Goal: Task Accomplishment & Management: Use online tool/utility

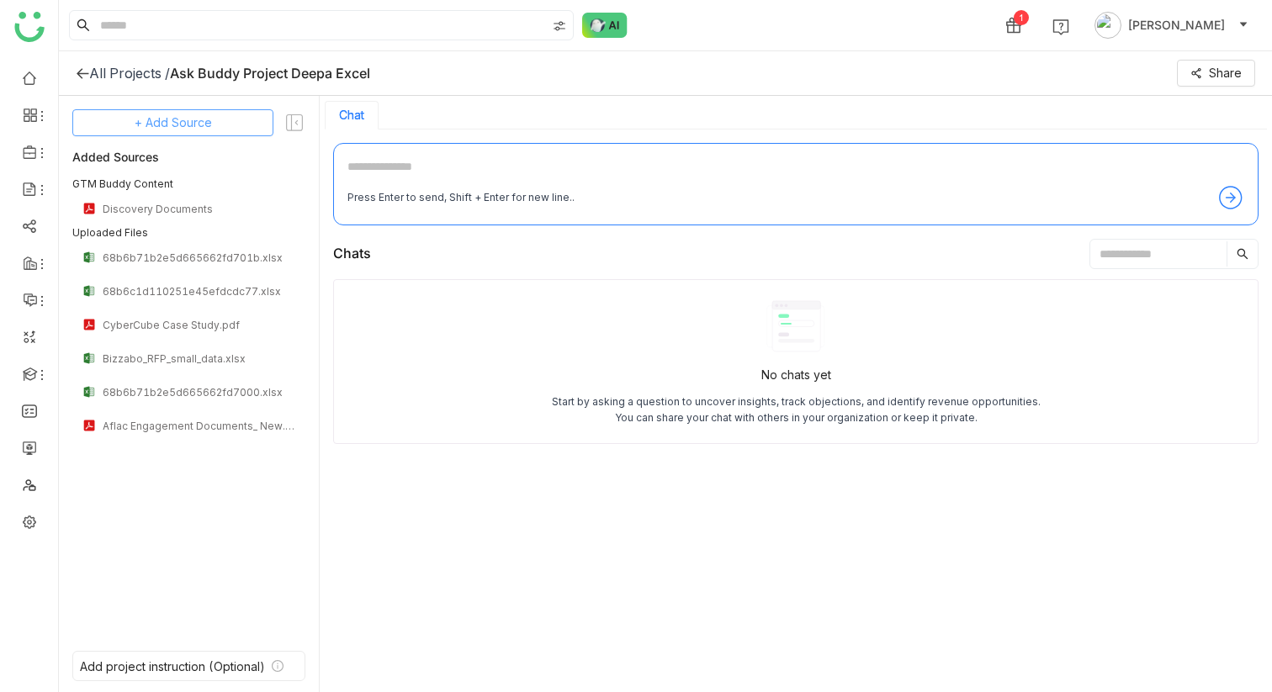
click at [213, 119] on button "+ Add Source" at bounding box center [172, 122] width 201 height 27
click at [212, 159] on div "GTM Buddy Content" at bounding box center [174, 168] width 140 height 37
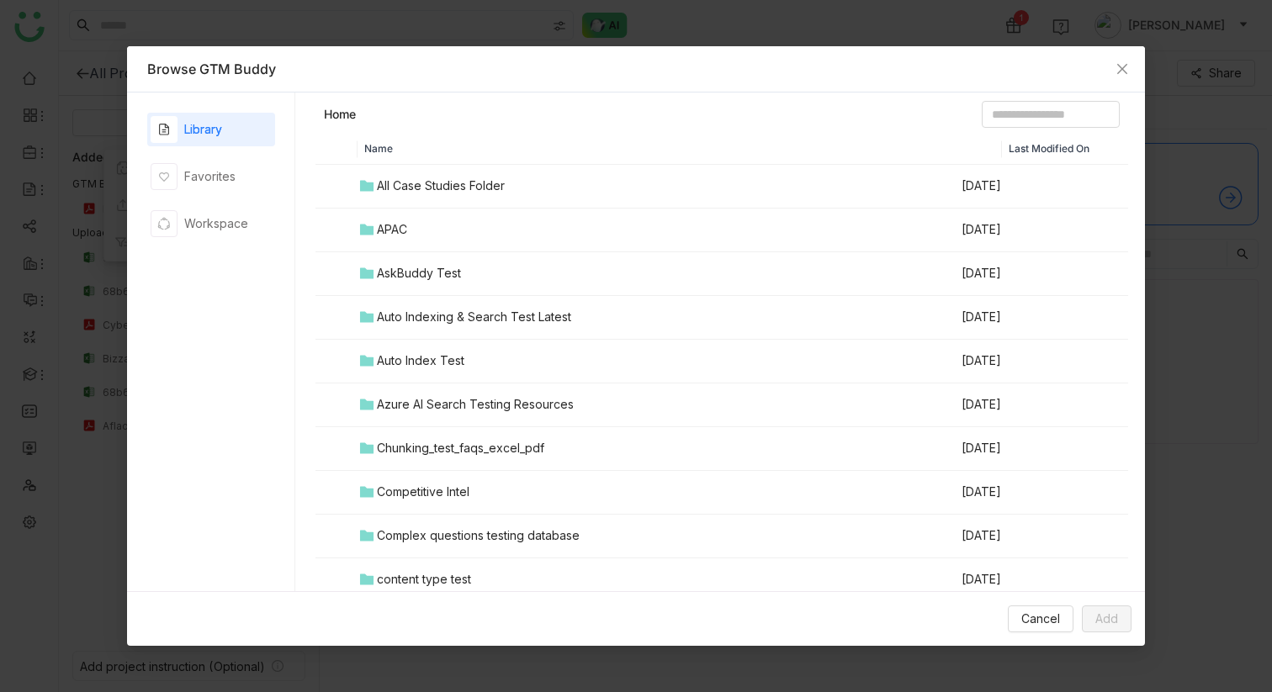
click at [440, 186] on div "All Case Studies Folder" at bounding box center [441, 186] width 128 height 19
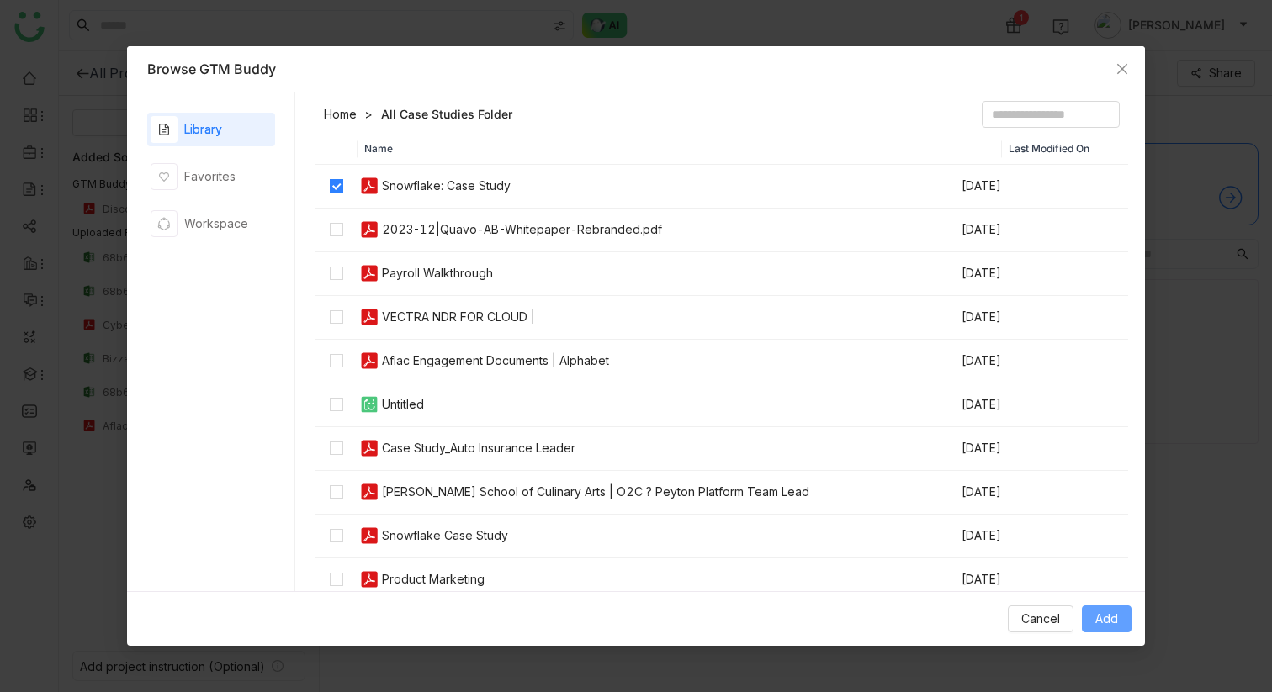
click at [1108, 617] on span "Add" at bounding box center [1106, 619] width 23 height 19
